Goal: Task Accomplishment & Management: Use online tool/utility

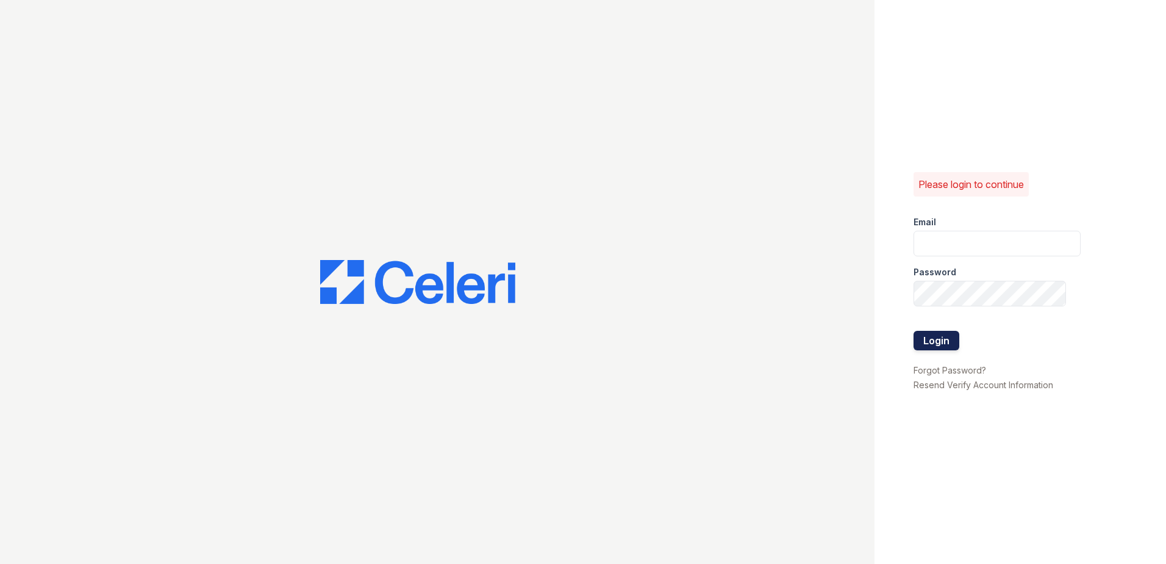
type input "[PERSON_NAME][EMAIL_ADDRESS][DOMAIN_NAME]"
click at [926, 339] on button "Login" at bounding box center [937, 341] width 46 height 20
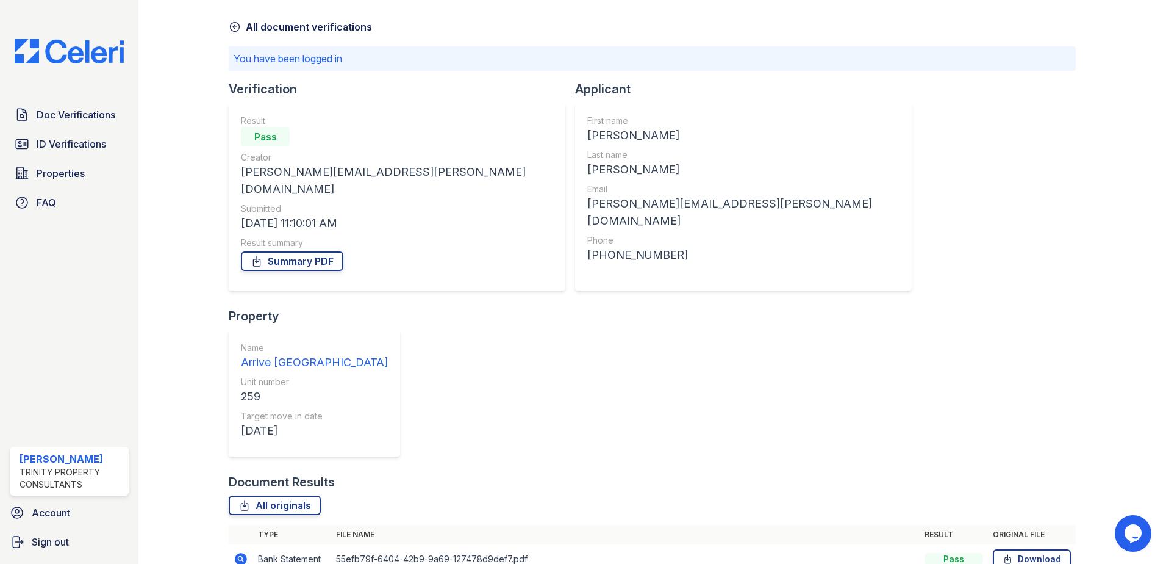
scroll to position [43, 0]
click at [295, 496] on link "All originals" at bounding box center [275, 506] width 92 height 20
click at [296, 252] on link "Summary PDF" at bounding box center [292, 262] width 102 height 20
drag, startPoint x: 988, startPoint y: 260, endPoint x: 889, endPoint y: 244, distance: 100.2
click at [988, 260] on div "Document Verification 199038 All document verifications You have been logged in…" at bounding box center [652, 364] width 847 height 805
